Goal: Task Accomplishment & Management: Use online tool/utility

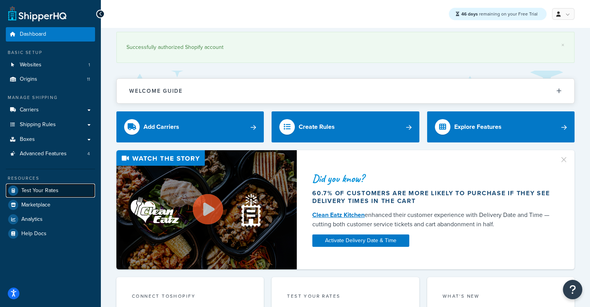
click at [59, 189] on link "Test Your Rates" at bounding box center [50, 190] width 89 height 14
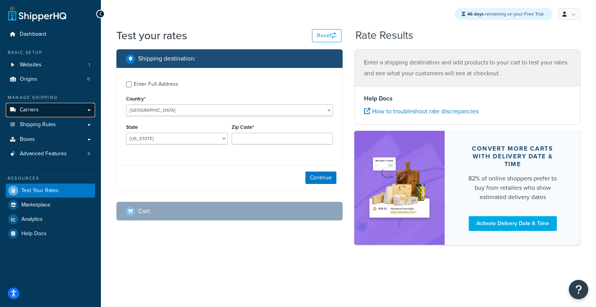
click at [67, 110] on link "Carriers" at bounding box center [50, 110] width 89 height 14
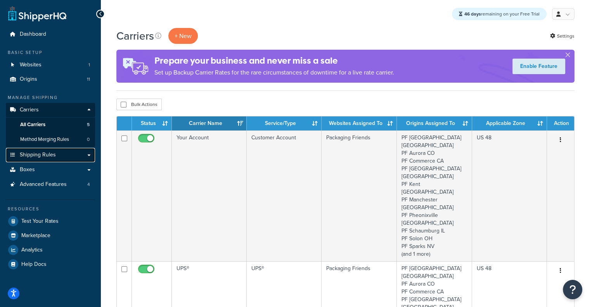
click at [48, 148] on link "Shipping Rules" at bounding box center [50, 155] width 89 height 14
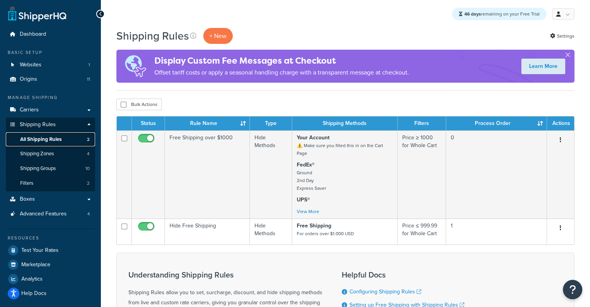
click at [67, 137] on link "All Shipping Rules 2" at bounding box center [50, 139] width 89 height 14
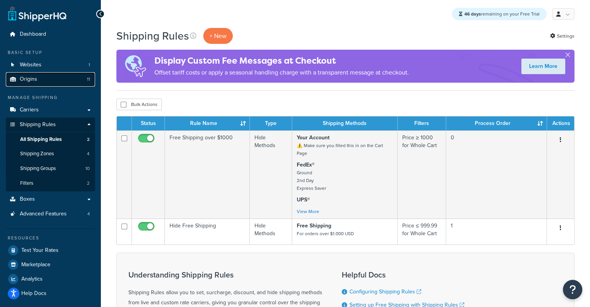
click at [32, 80] on span "Origins" at bounding box center [28, 79] width 17 height 7
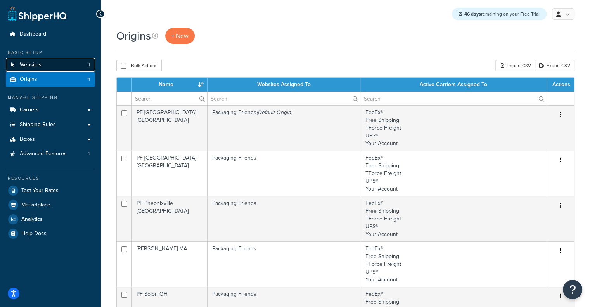
click at [38, 59] on link "Websites 1" at bounding box center [50, 65] width 89 height 14
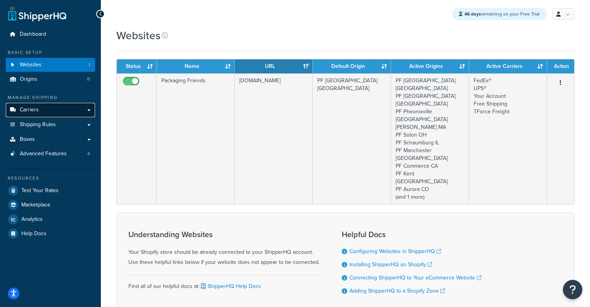
click at [22, 107] on span "Carriers" at bounding box center [29, 110] width 19 height 7
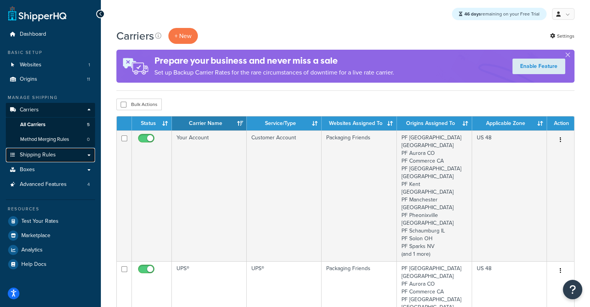
click at [45, 155] on span "Shipping Rules" at bounding box center [38, 155] width 36 height 7
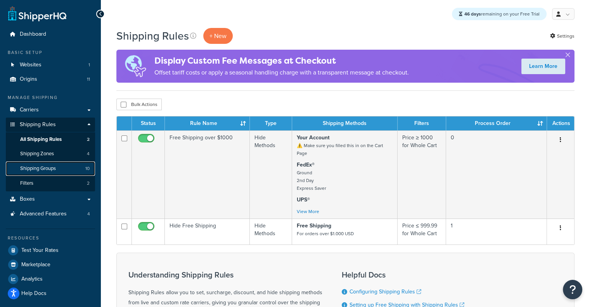
click at [51, 170] on span "Shipping Groups" at bounding box center [38, 168] width 36 height 7
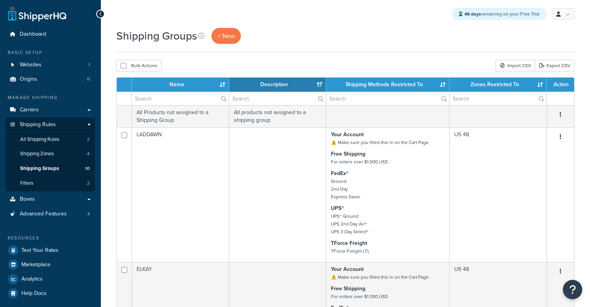
select select "15"
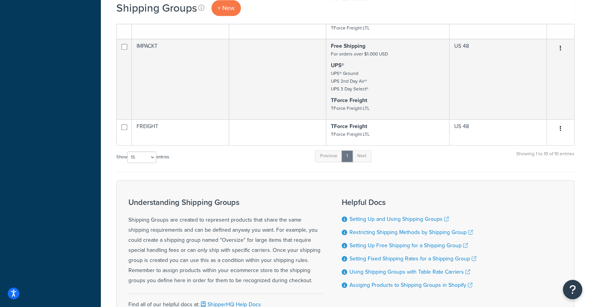
scroll to position [830, 0]
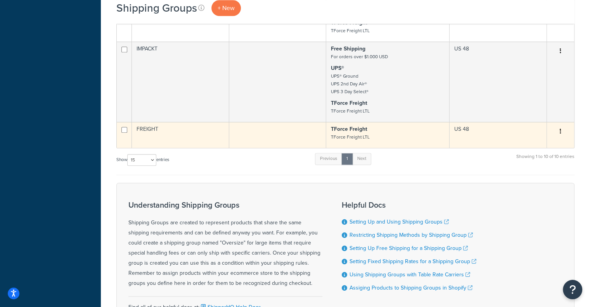
click at [230, 142] on td at bounding box center [277, 135] width 97 height 26
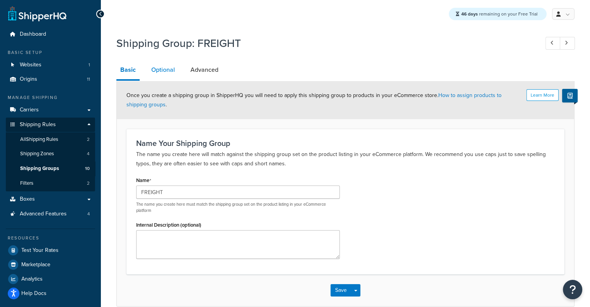
click at [165, 67] on link "Optional" at bounding box center [162, 70] width 31 height 19
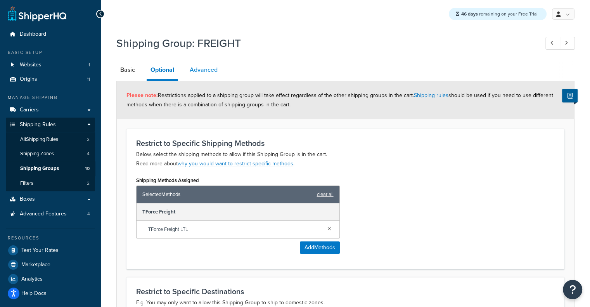
click at [200, 68] on link "Advanced" at bounding box center [204, 70] width 36 height 19
select select "175"
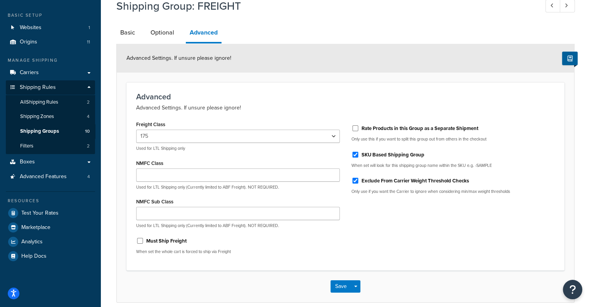
scroll to position [71, 0]
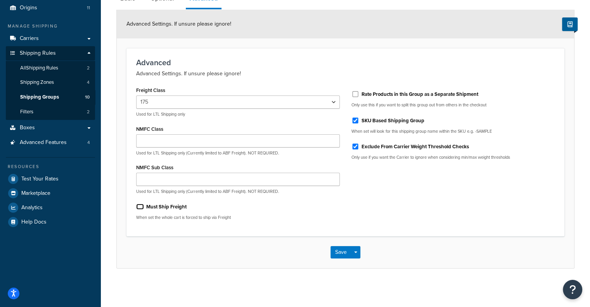
click at [139, 206] on input "Must Ship Freight" at bounding box center [140, 207] width 8 height 6
checkbox input "true"
click at [337, 255] on button "Save" at bounding box center [340, 252] width 21 height 12
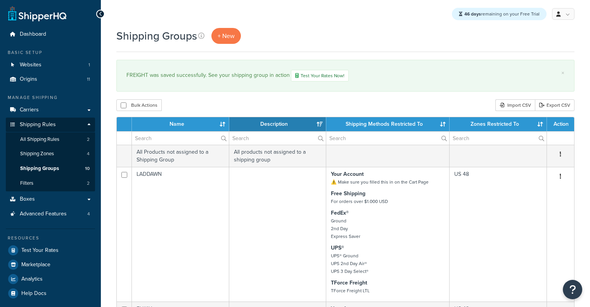
select select "15"
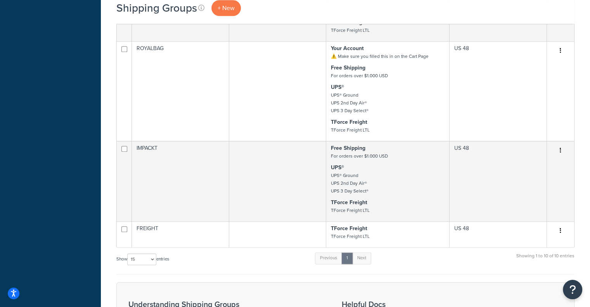
scroll to position [768, 0]
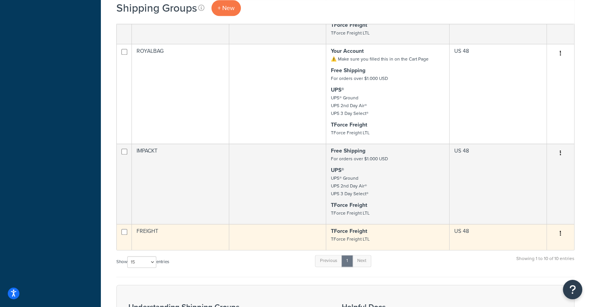
click at [238, 239] on td at bounding box center [277, 237] width 97 height 26
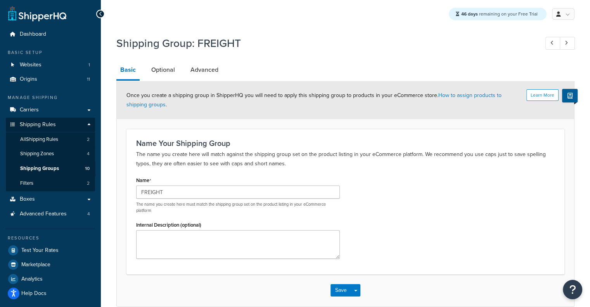
scroll to position [28, 0]
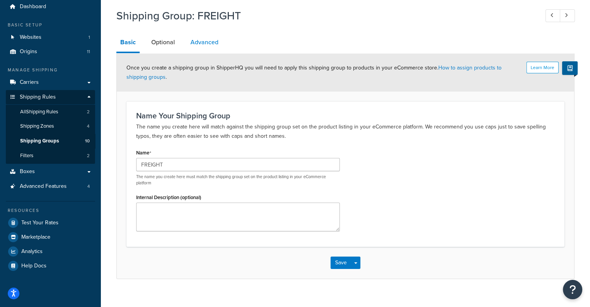
click at [192, 42] on link "Advanced" at bounding box center [205, 42] width 36 height 19
select select "175"
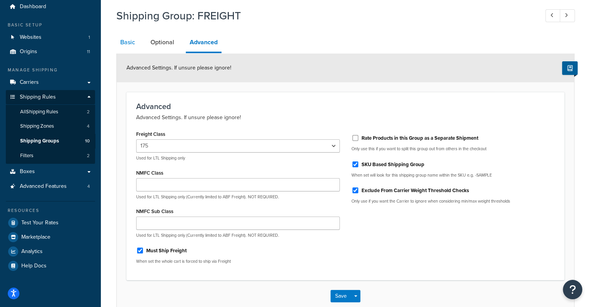
click at [132, 40] on link "Basic" at bounding box center [127, 42] width 22 height 19
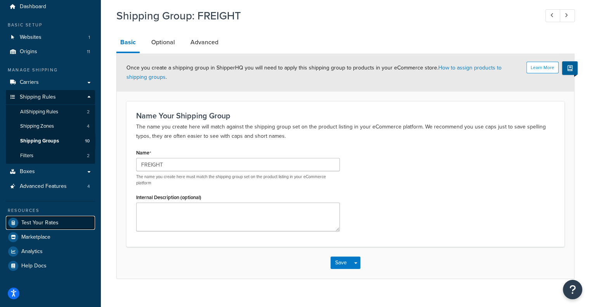
click at [47, 220] on span "Test Your Rates" at bounding box center [39, 223] width 37 height 7
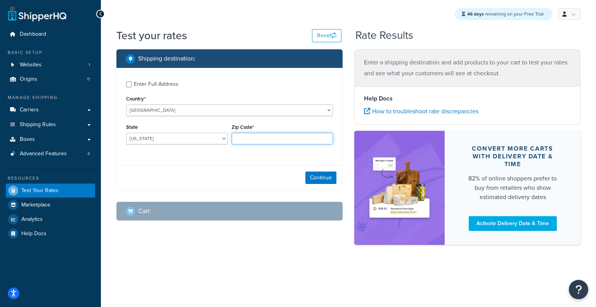
click at [250, 137] on input "Zip Code*" at bounding box center [283, 139] width 102 height 12
type input "60193"
select select "IL"
click at [327, 175] on button "Continue" at bounding box center [320, 177] width 31 height 12
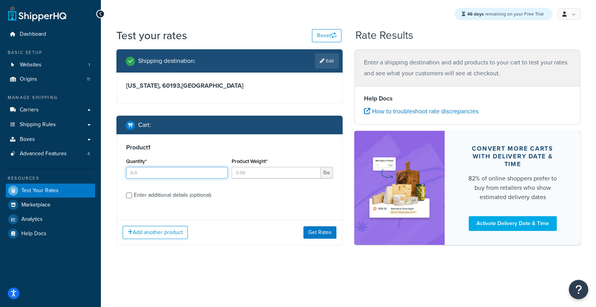
click at [172, 173] on input "Quantity*" at bounding box center [177, 173] width 102 height 12
type input "1"
click at [256, 173] on input "Product Weight*" at bounding box center [277, 173] width 90 height 12
paste input "32.04"
type input "32.04"
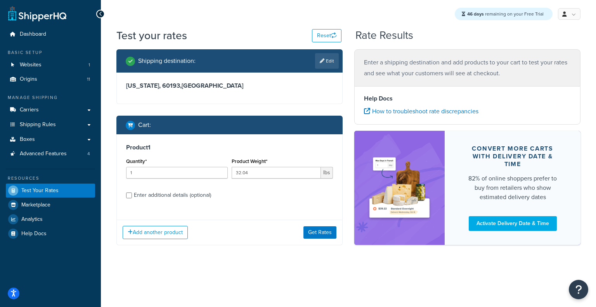
click at [174, 194] on div "Enter additional details (optional)" at bounding box center [172, 195] width 77 height 11
click at [132, 194] on input "Enter additional details (optional)" at bounding box center [129, 195] width 6 height 6
checkbox input "true"
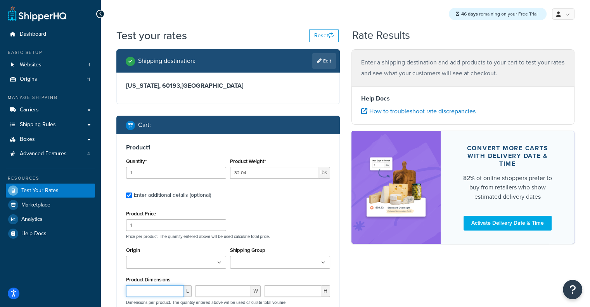
click at [160, 297] on input "number" at bounding box center [155, 291] width 58 height 12
paste input "84.2"
type input "84.2"
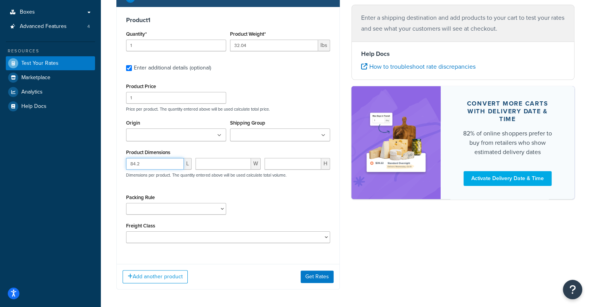
scroll to position [128, 0]
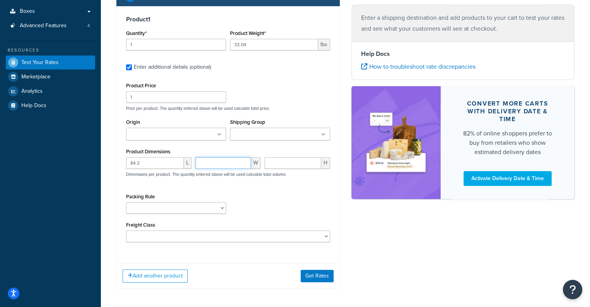
click at [227, 165] on input "number" at bounding box center [223, 163] width 56 height 12
paste input "24"
type input "24"
click at [285, 161] on input "number" at bounding box center [293, 163] width 57 height 12
paste input "3"
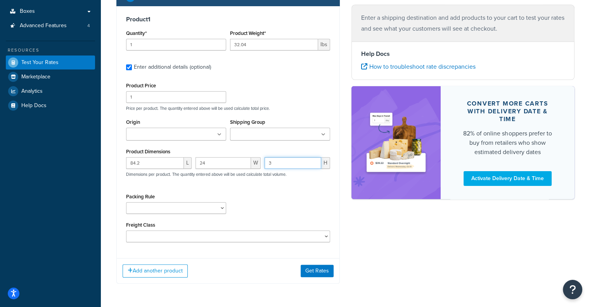
type input "3"
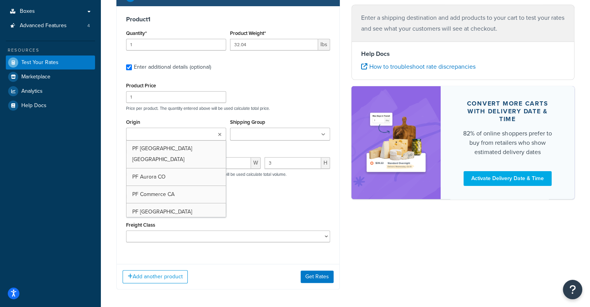
click at [203, 136] on ul at bounding box center [176, 134] width 100 height 13
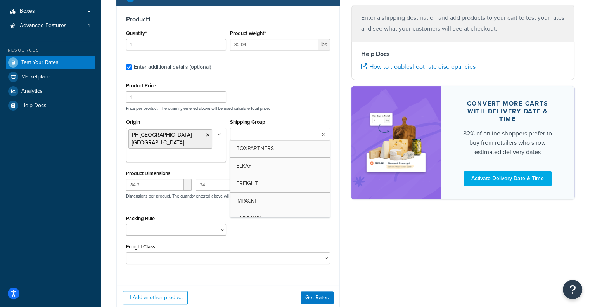
click at [280, 135] on input "Shipping Group" at bounding box center [266, 134] width 69 height 9
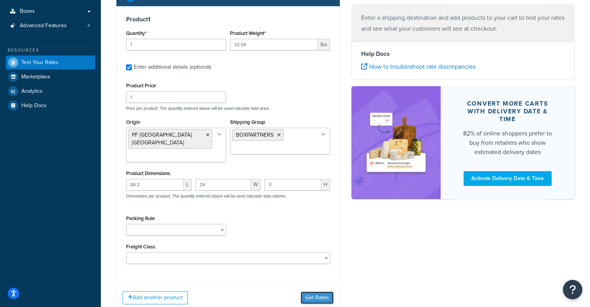
click at [324, 291] on button "Get Rates" at bounding box center [317, 297] width 33 height 12
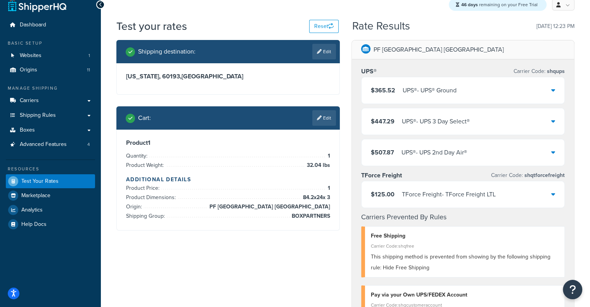
scroll to position [11, 0]
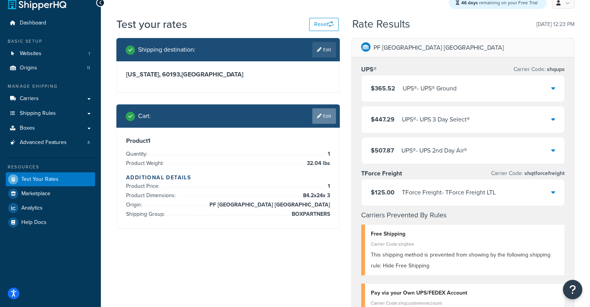
click at [327, 118] on link "Edit" at bounding box center [324, 116] width 24 height 16
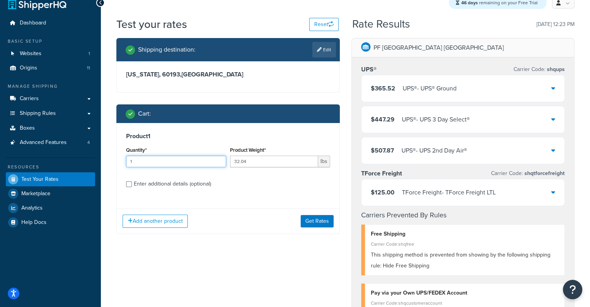
drag, startPoint x: 188, startPoint y: 167, endPoint x: 173, endPoint y: 159, distance: 17.3
click at [173, 159] on div "Quantity* 1" at bounding box center [176, 159] width 104 height 28
drag, startPoint x: 173, startPoint y: 159, endPoint x: 0, endPoint y: 173, distance: 173.2
type input "3"
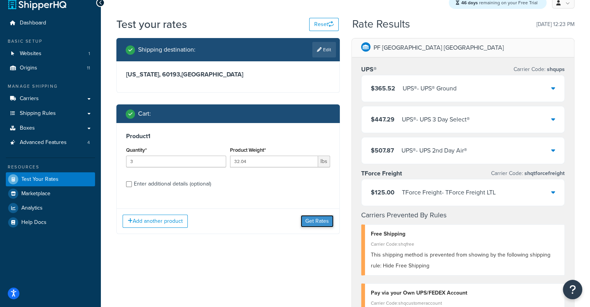
click at [320, 215] on button "Get Rates" at bounding box center [317, 221] width 33 height 12
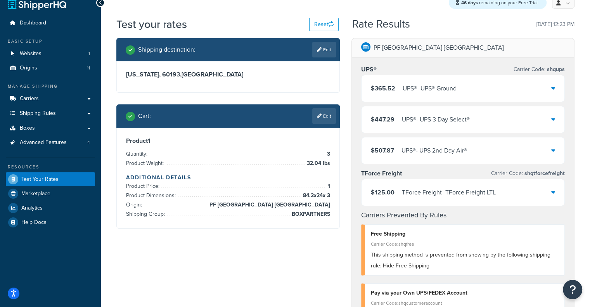
scroll to position [0, 0]
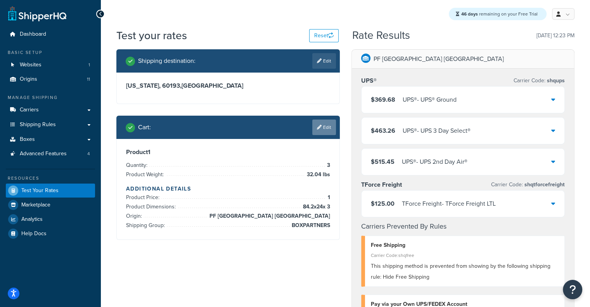
click at [323, 130] on link "Edit" at bounding box center [324, 127] width 24 height 16
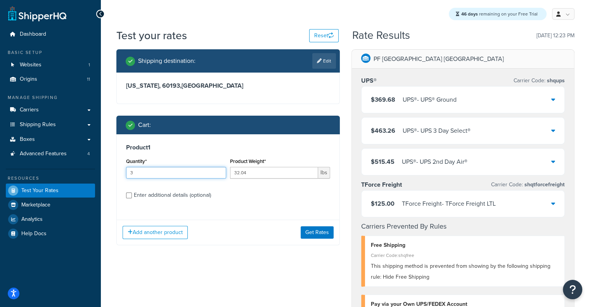
drag, startPoint x: 165, startPoint y: 170, endPoint x: 0, endPoint y: 187, distance: 165.7
type input "5"
click at [314, 235] on button "Get Rates" at bounding box center [317, 232] width 33 height 12
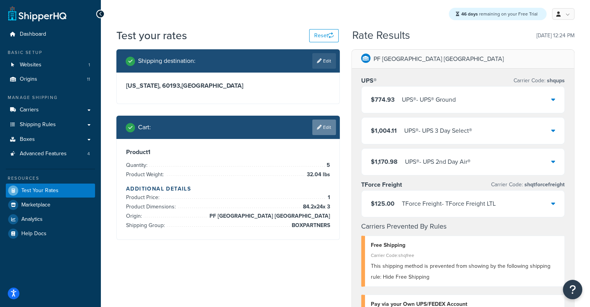
click at [332, 133] on link "Edit" at bounding box center [324, 127] width 24 height 16
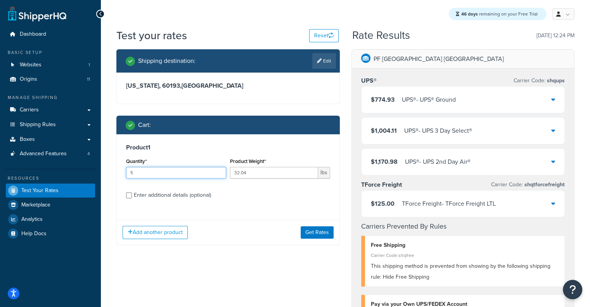
drag, startPoint x: 182, startPoint y: 174, endPoint x: 22, endPoint y: 178, distance: 159.9
type input "10"
click at [315, 233] on button "Get Rates" at bounding box center [317, 232] width 33 height 12
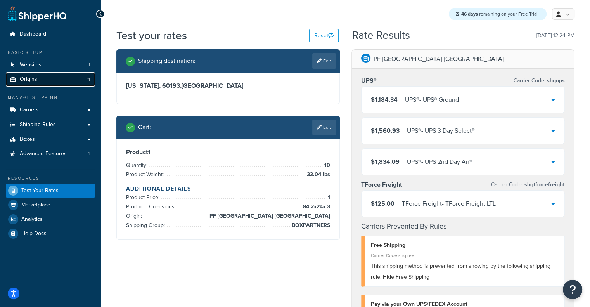
click at [38, 82] on link "Origins 11" at bounding box center [50, 79] width 89 height 14
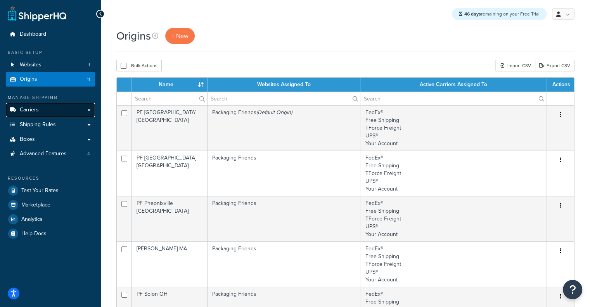
click at [81, 107] on link "Carriers" at bounding box center [50, 110] width 89 height 14
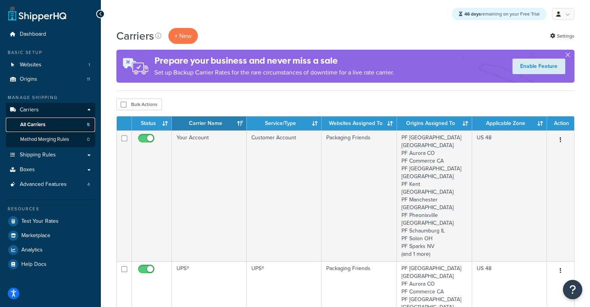
click at [71, 124] on link "All Carriers 5" at bounding box center [50, 125] width 89 height 14
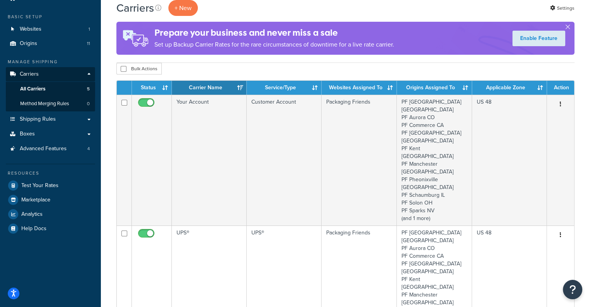
scroll to position [14, 0]
